Goal: Find specific page/section: Find specific page/section

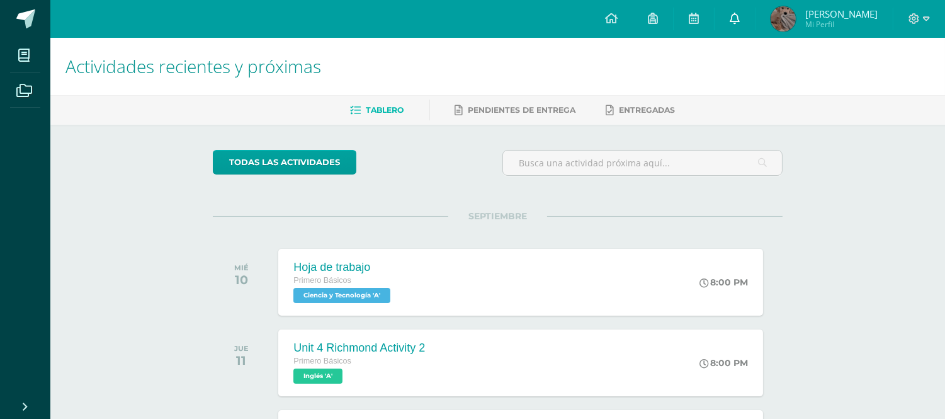
click at [740, 16] on icon at bounding box center [735, 18] width 10 height 11
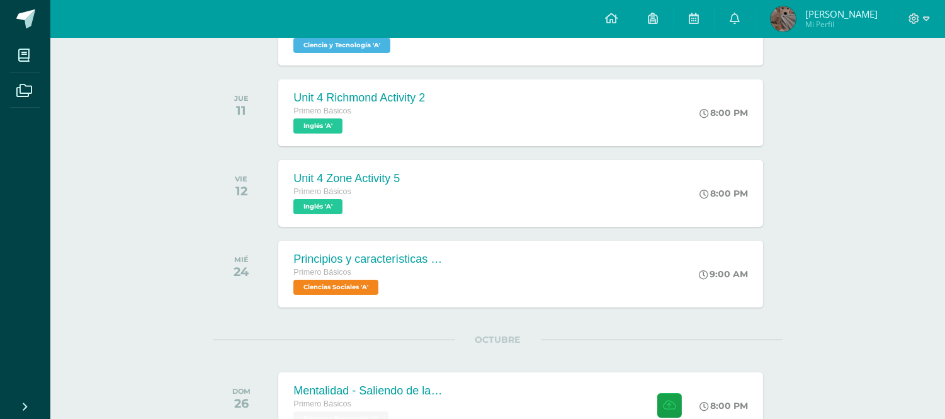
scroll to position [252, 0]
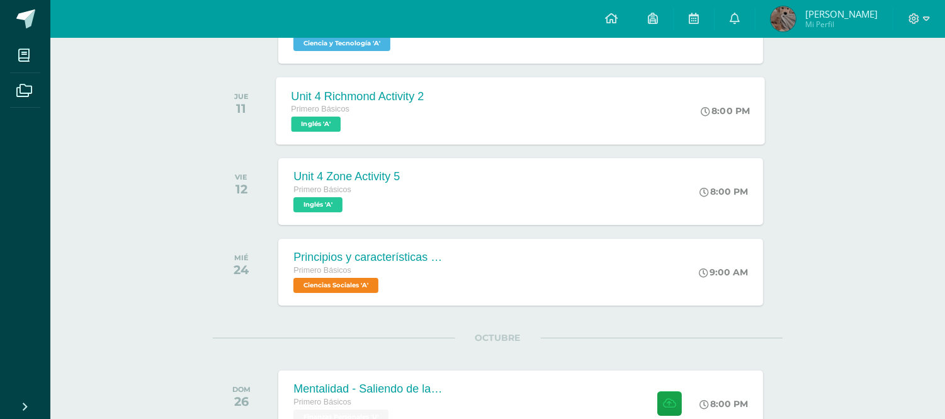
click at [328, 122] on span "Inglés 'A'" at bounding box center [317, 123] width 50 height 15
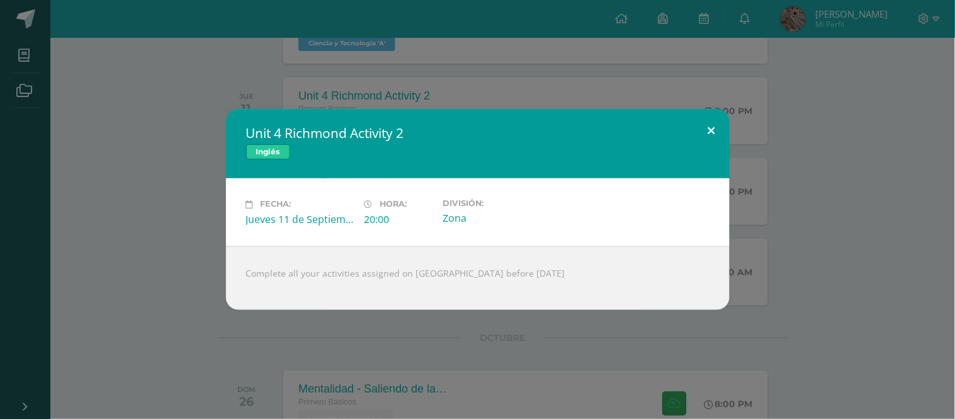
click at [704, 126] on button at bounding box center [712, 130] width 36 height 43
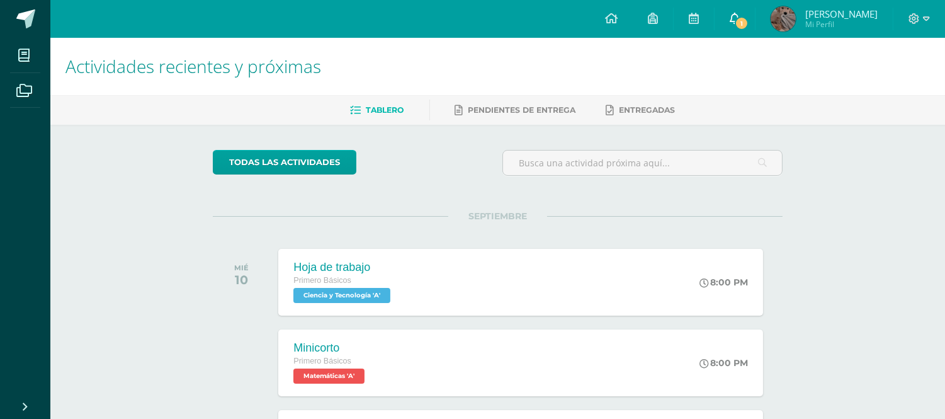
click at [727, 10] on link "1" at bounding box center [735, 19] width 40 height 38
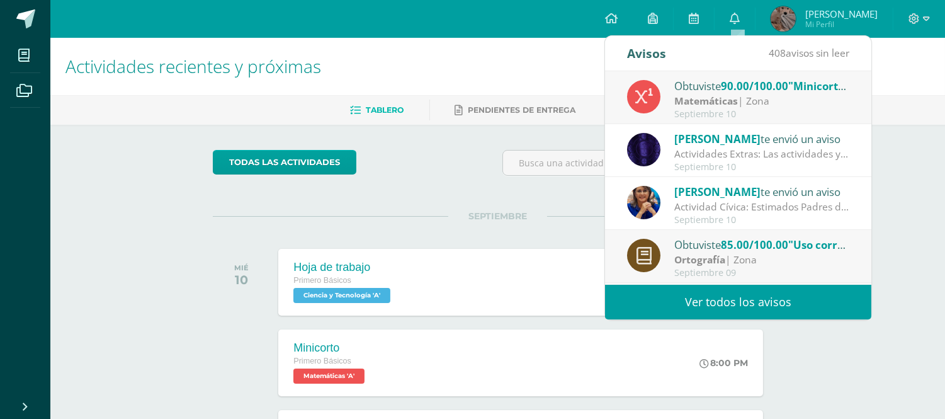
click at [827, 95] on div "Matemáticas | Zona" at bounding box center [761, 101] width 175 height 14
